Goal: Task Accomplishment & Management: Manage account settings

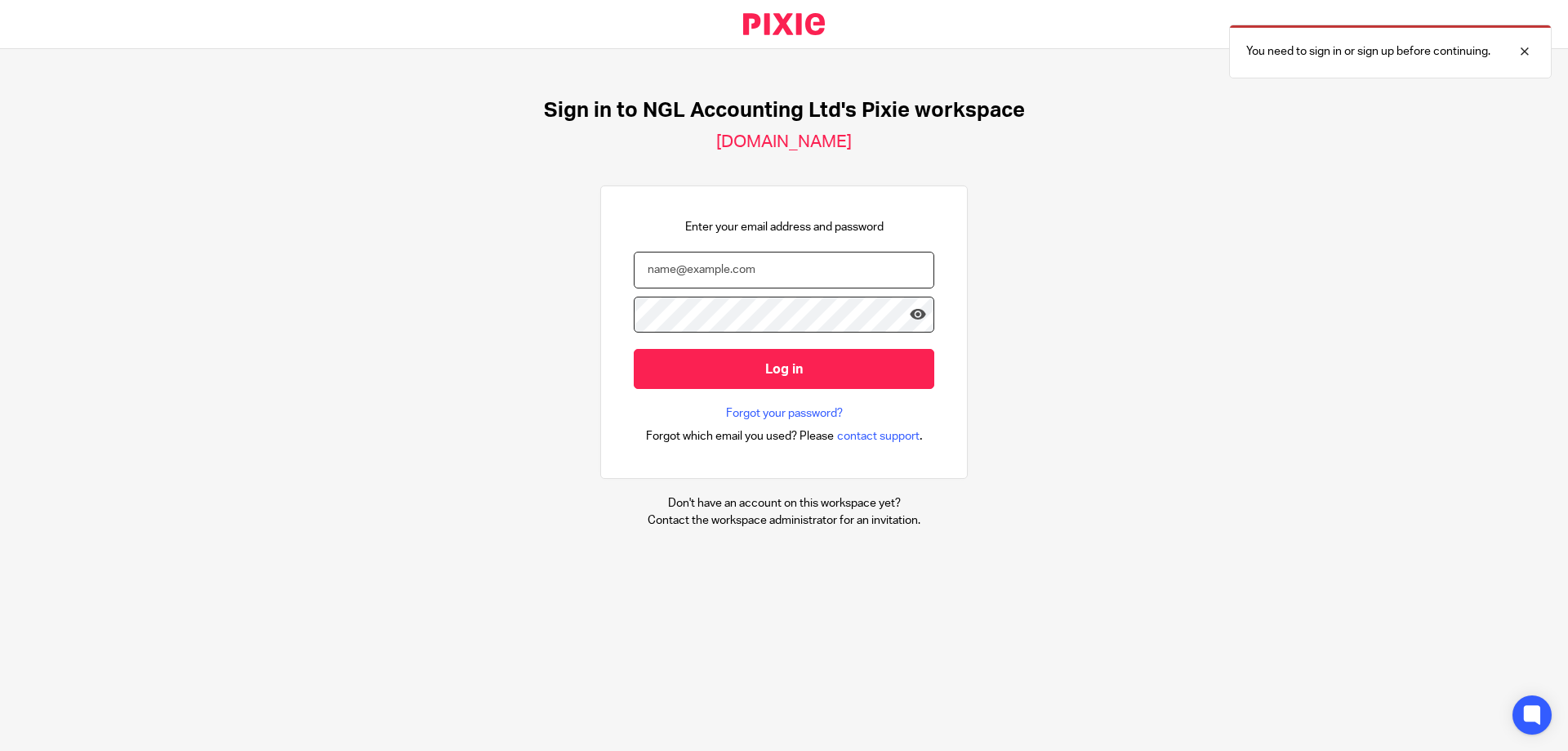
click at [678, 271] on input "email" at bounding box center [784, 269] width 301 height 36
type input "ryan@nglaccounting.co.uk"
click at [634, 348] on input "Log in" at bounding box center [784, 368] width 301 height 40
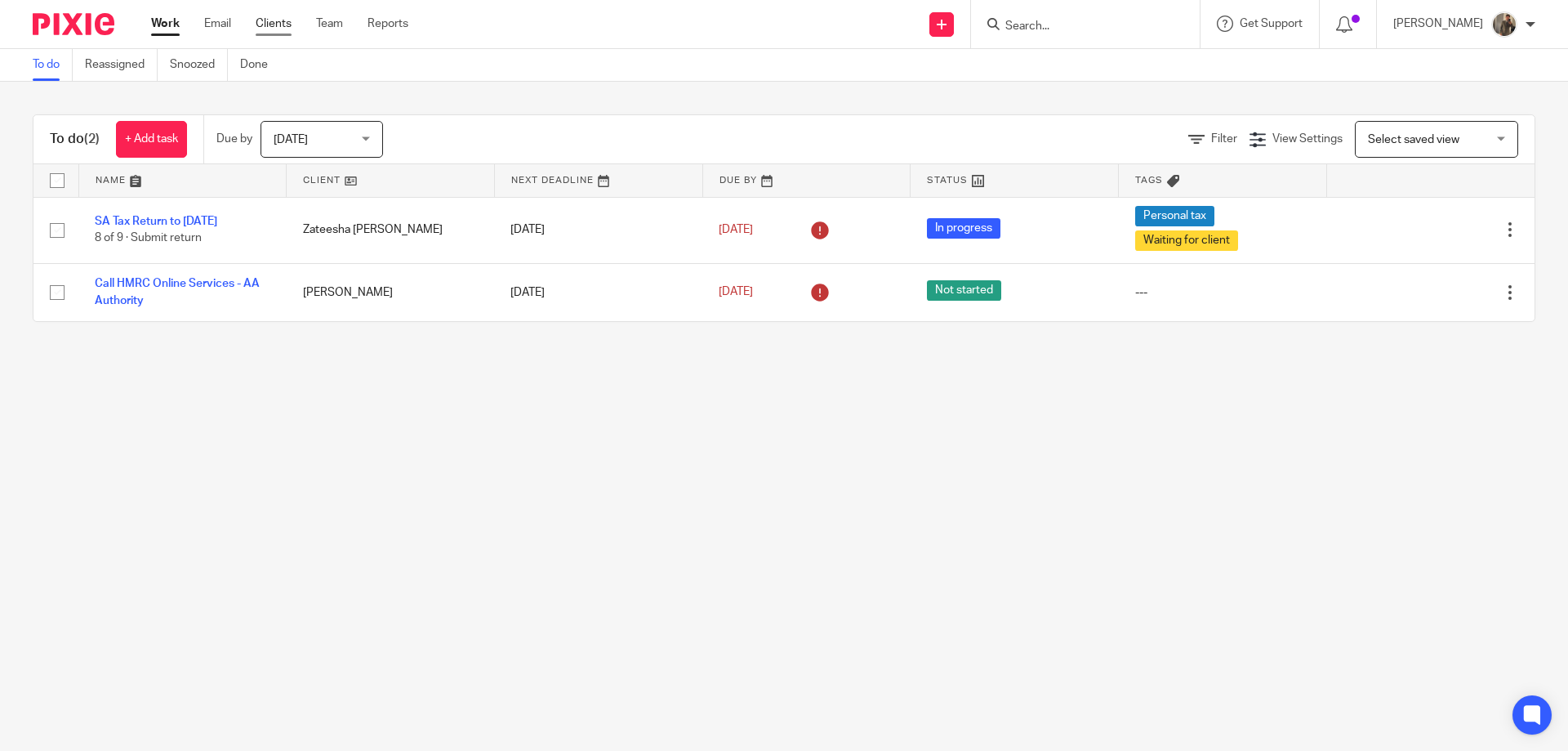
click at [272, 29] on link "Clients" at bounding box center [274, 23] width 35 height 16
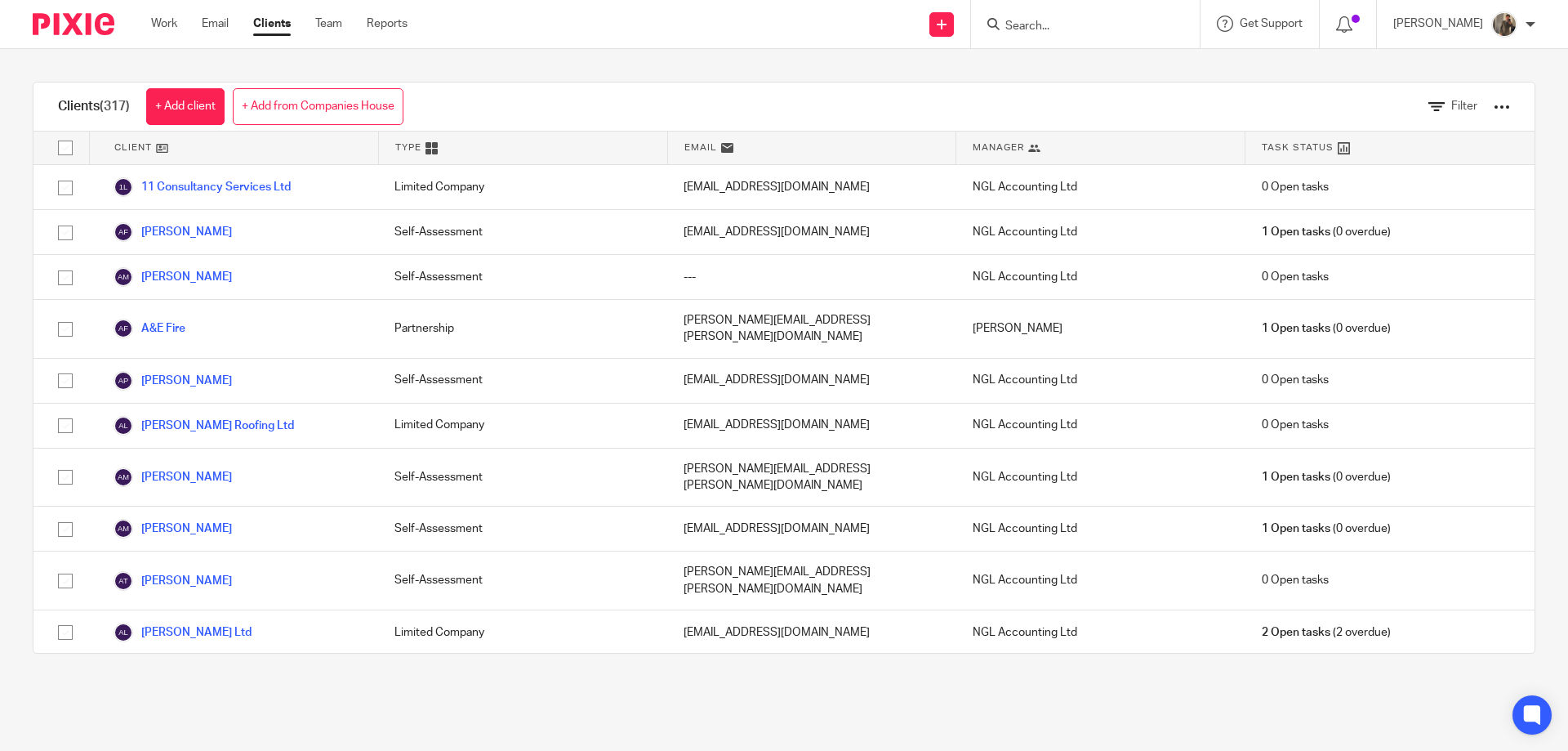
click at [1033, 22] on div at bounding box center [1082, 24] width 191 height 21
click at [1053, 22] on input "Search" at bounding box center [1077, 27] width 147 height 15
click at [1052, 26] on input "Search" at bounding box center [1077, 27] width 147 height 15
click at [1052, 26] on input "fi" at bounding box center [1077, 27] width 147 height 15
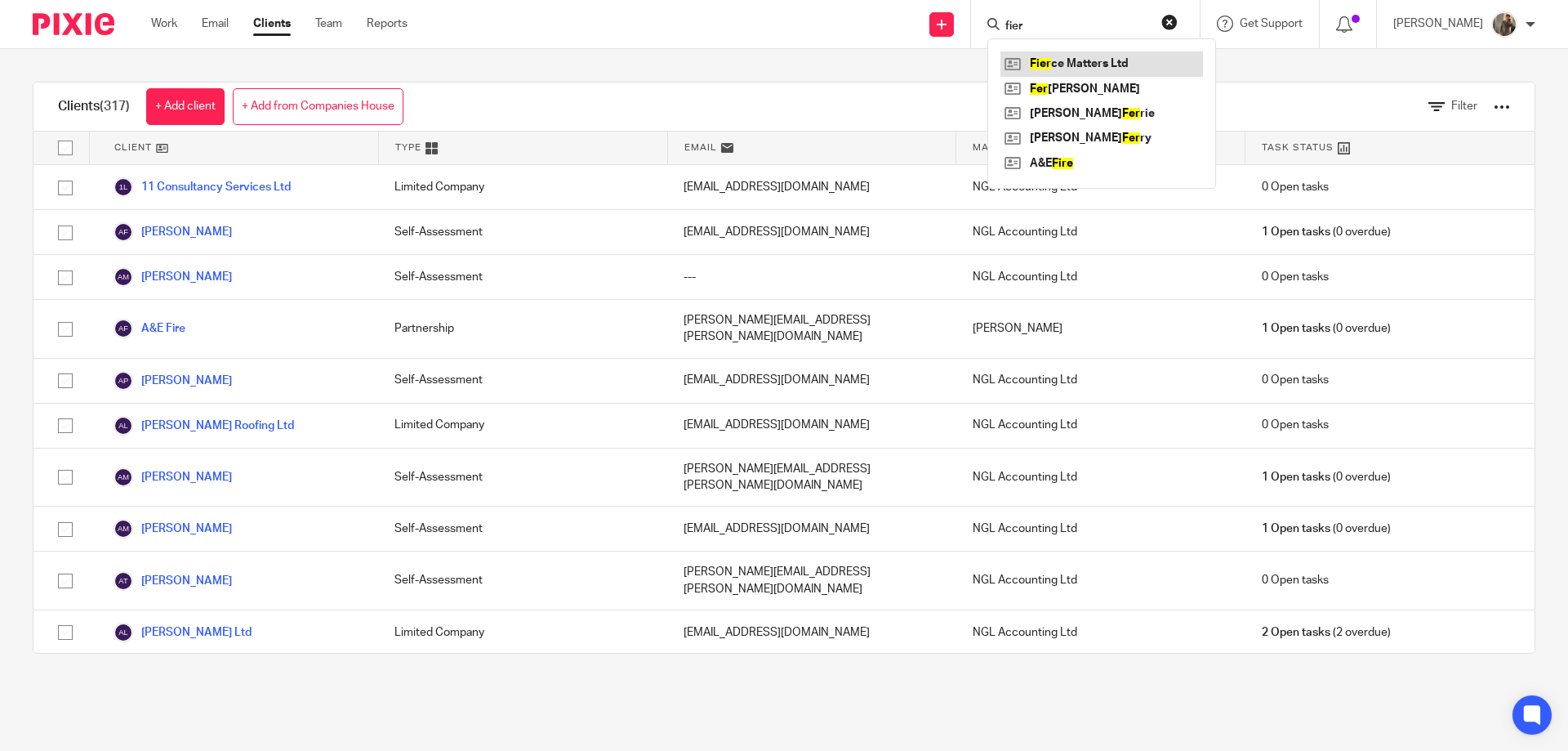
type input "fier"
click at [1089, 56] on link at bounding box center [1101, 64] width 203 height 24
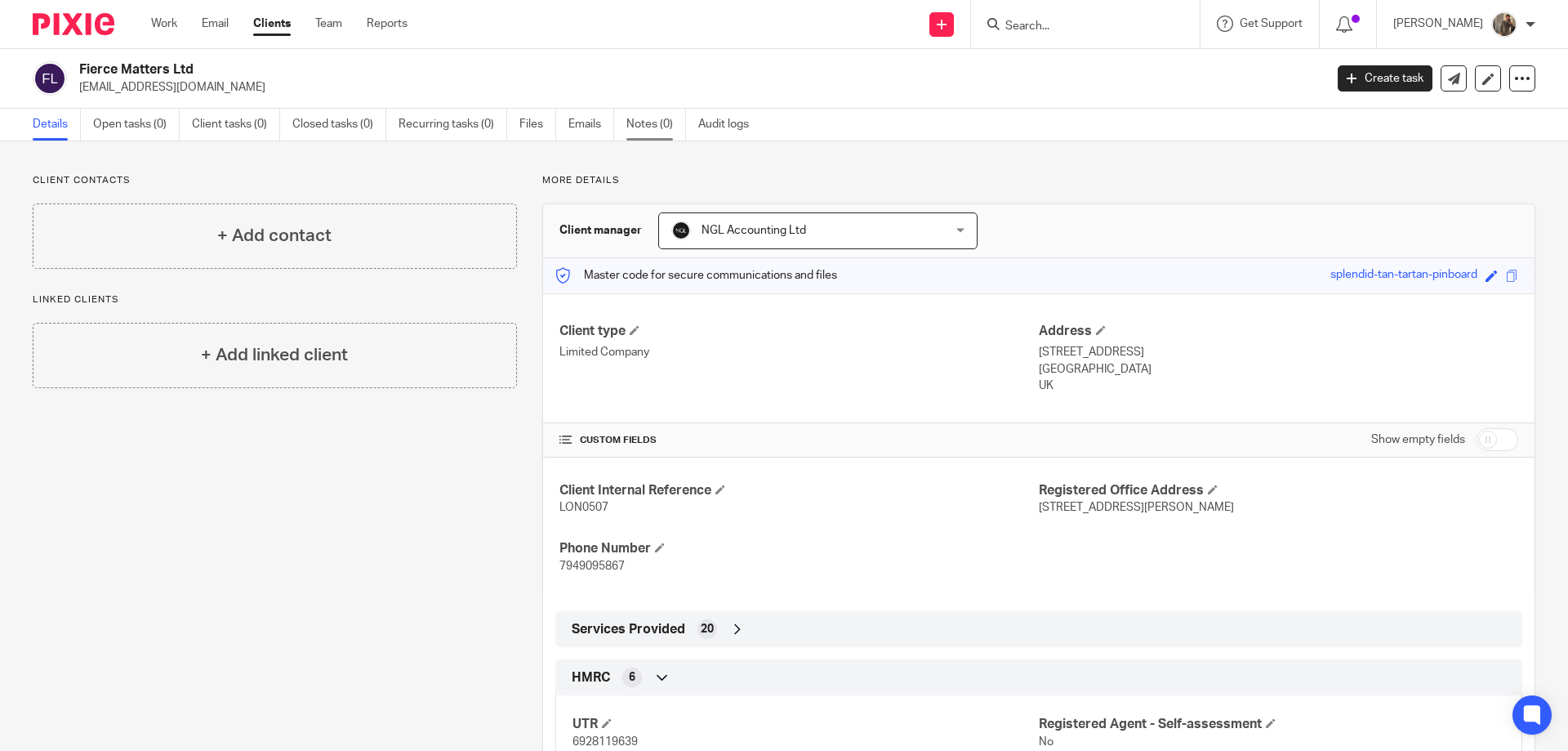
click at [652, 126] on link "Notes (0)" at bounding box center [657, 124] width 60 height 32
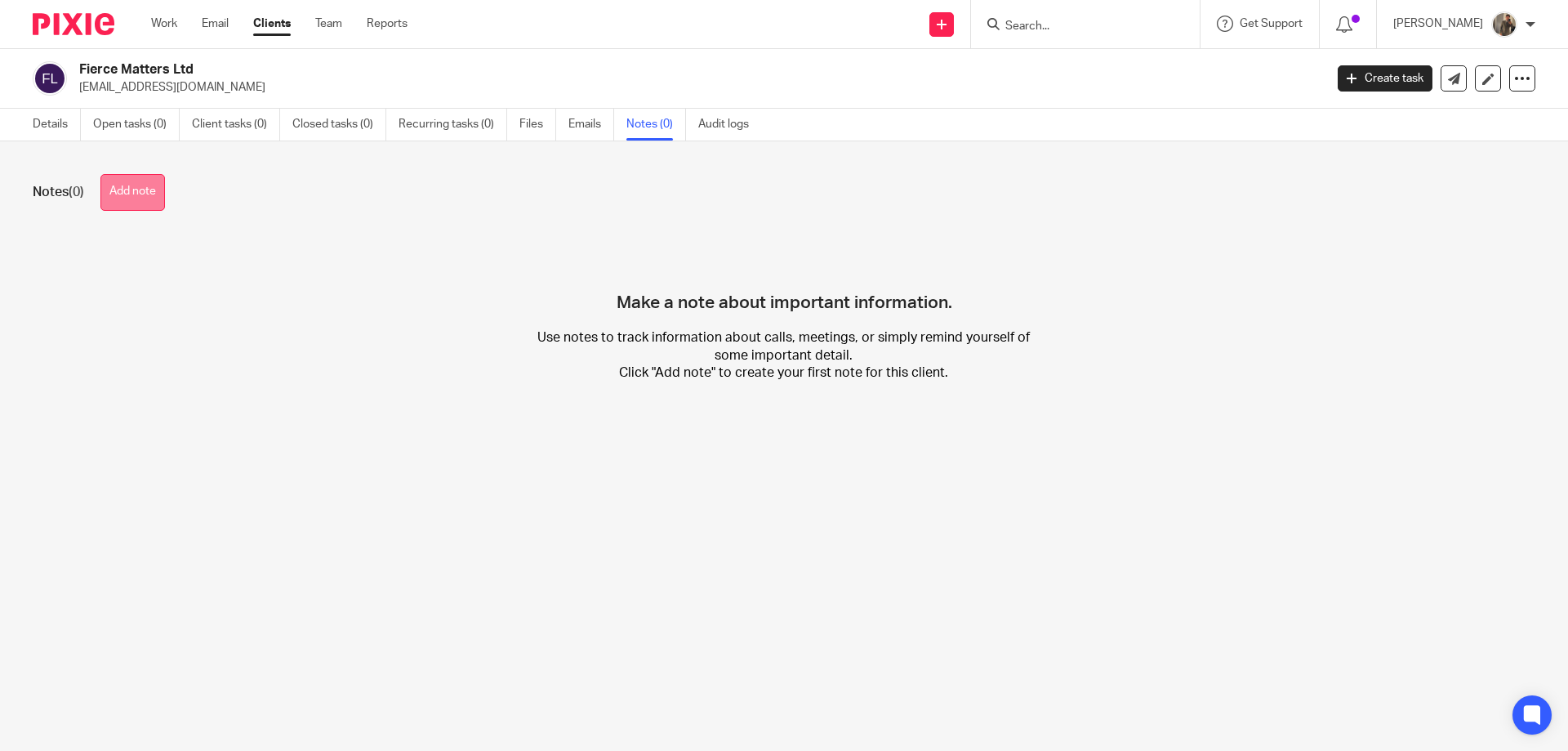
click at [136, 187] on button "Add note" at bounding box center [133, 191] width 64 height 36
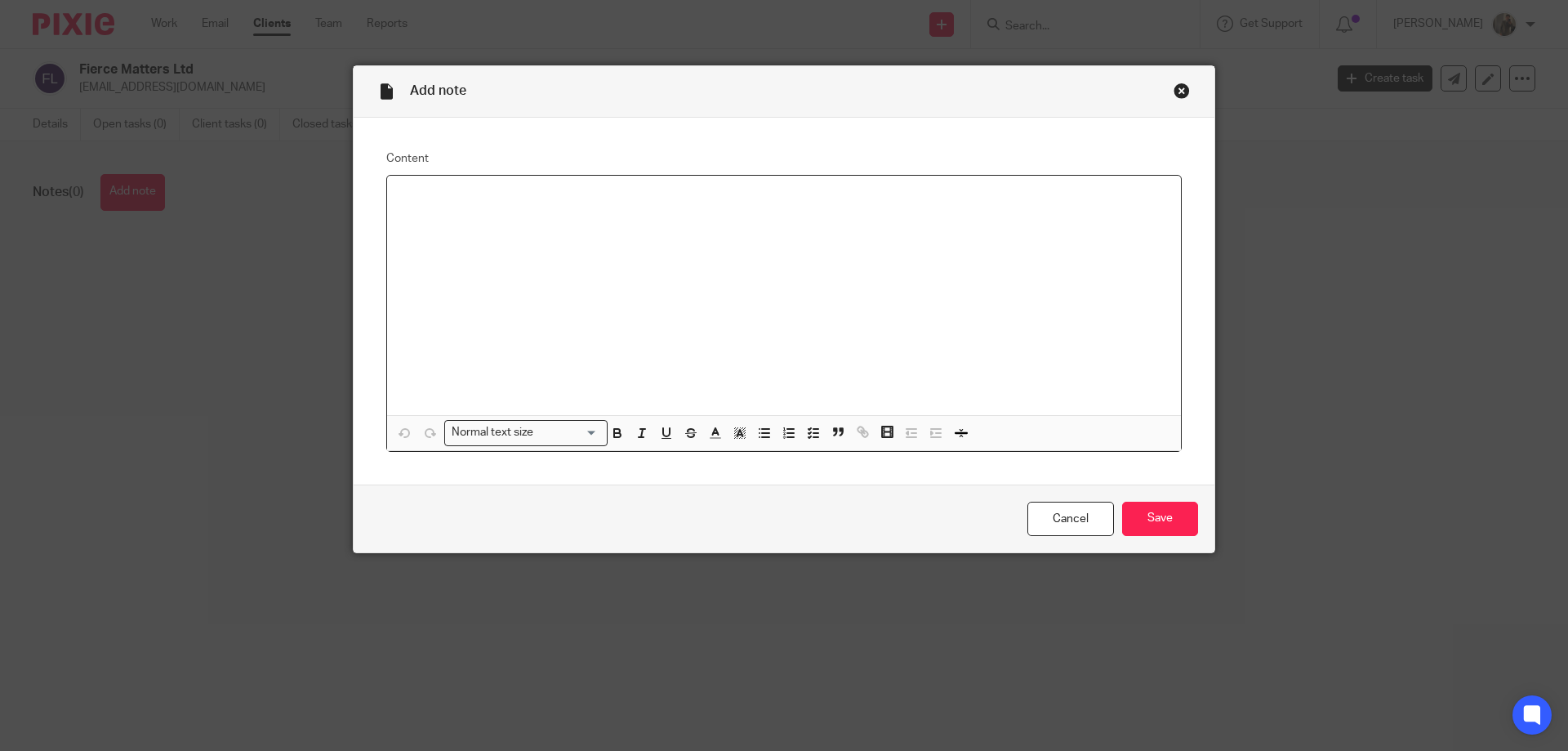
paste div
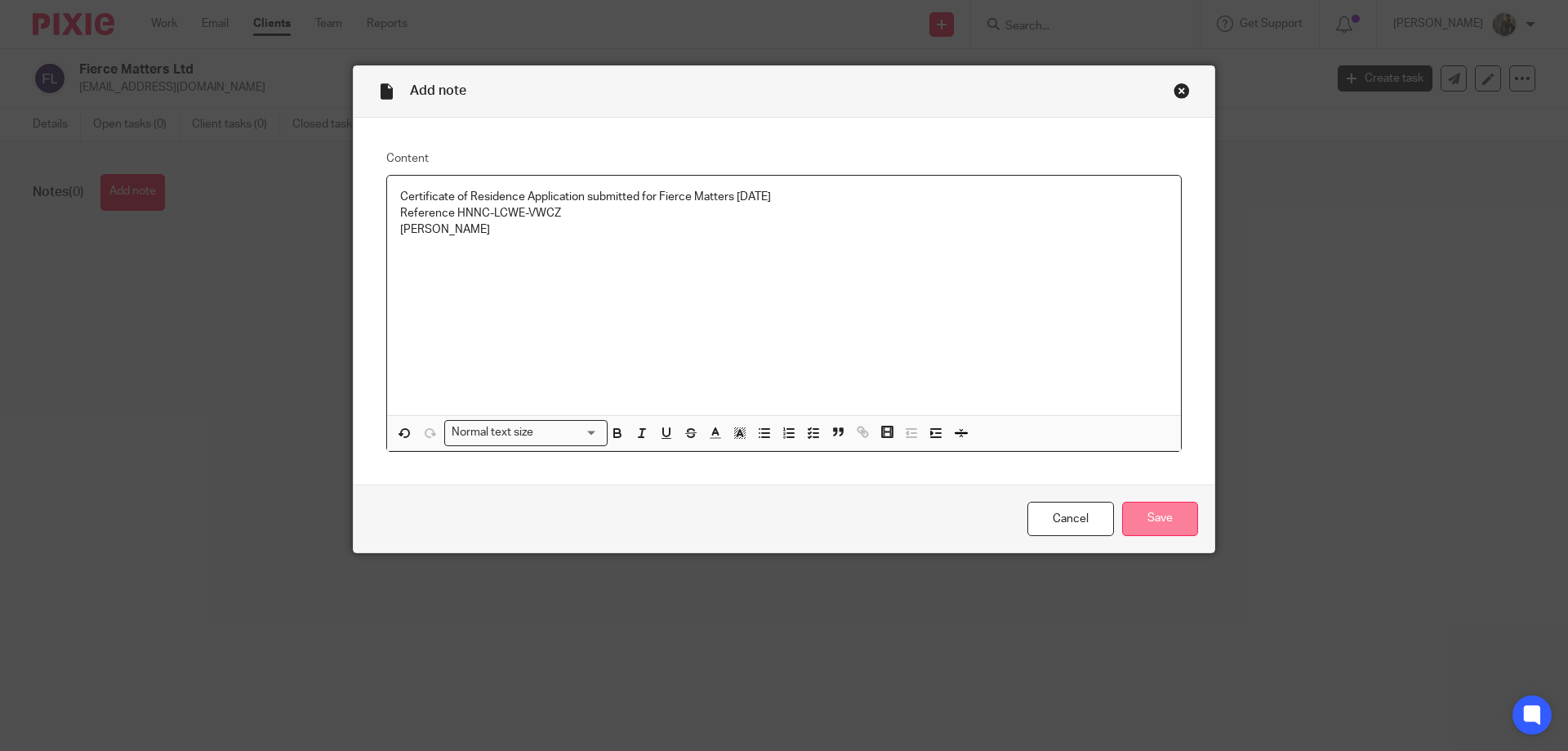
click at [1150, 509] on input "Save" at bounding box center [1160, 519] width 76 height 35
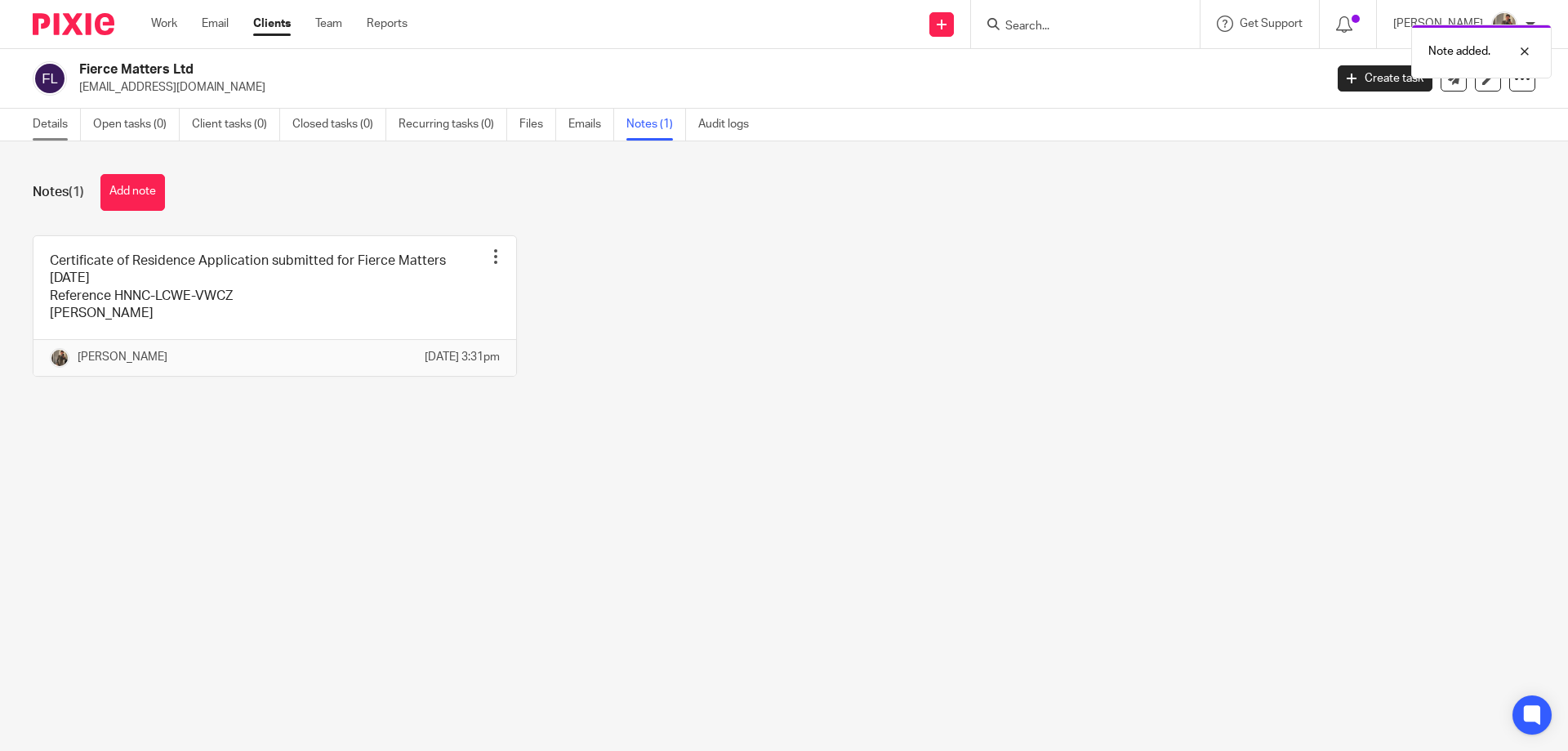
click at [55, 131] on link "Details" at bounding box center [57, 124] width 49 height 32
